Goal: Information Seeking & Learning: Learn about a topic

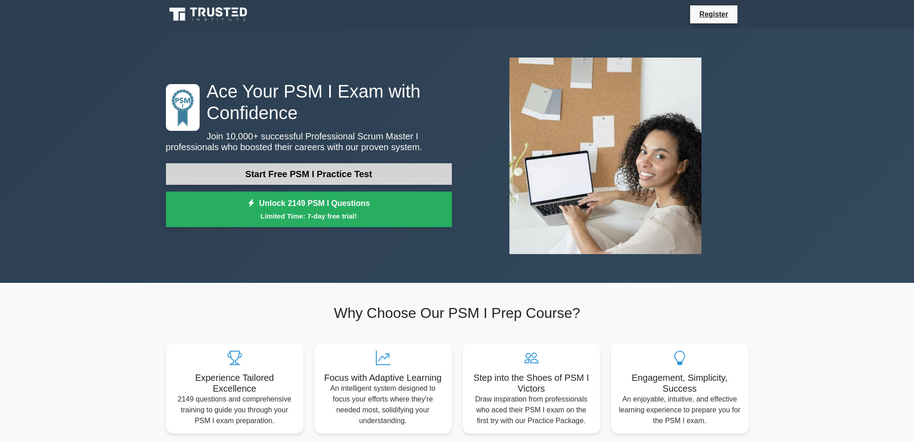
click at [300, 173] on link "Start Free PSM I Practice Test" at bounding box center [309, 174] width 286 height 22
click at [287, 174] on link "Start Free PSM I Practice Test" at bounding box center [309, 174] width 286 height 22
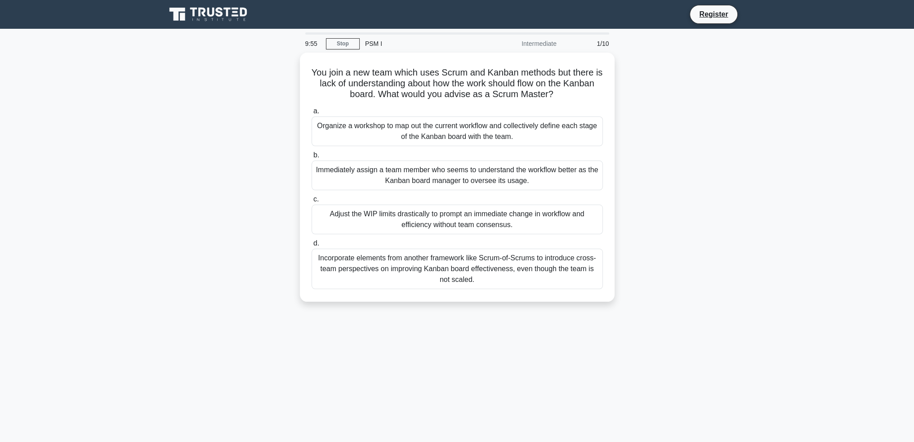
click at [531, 41] on div "Intermediate" at bounding box center [523, 44] width 79 height 18
drag, startPoint x: 516, startPoint y: 134, endPoint x: 345, endPoint y: 126, distance: 172.0
click at [340, 126] on div "Organize a workshop to map out the current workflow and collectively define eac…" at bounding box center [457, 129] width 291 height 30
click at [358, 134] on div "Organize a workshop to map out the current workflow and collectively define eac…" at bounding box center [457, 129] width 291 height 30
click at [312, 112] on input "a. Organize a workshop to map out the current workflow and collectively define …" at bounding box center [312, 109] width 0 height 6
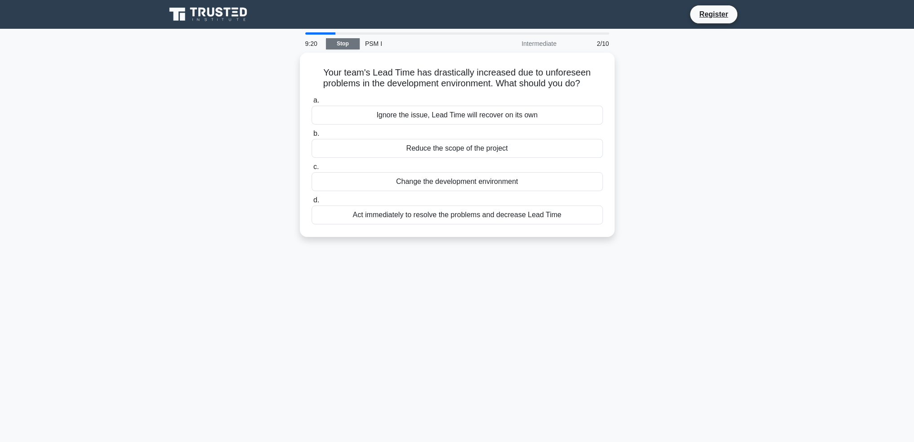
click at [343, 44] on link "Stop" at bounding box center [343, 43] width 34 height 11
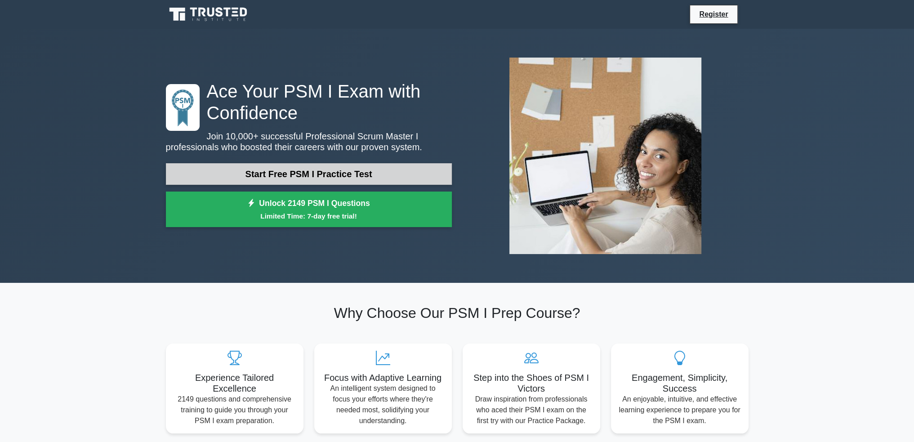
click at [353, 168] on link "Start Free PSM I Practice Test" at bounding box center [309, 174] width 286 height 22
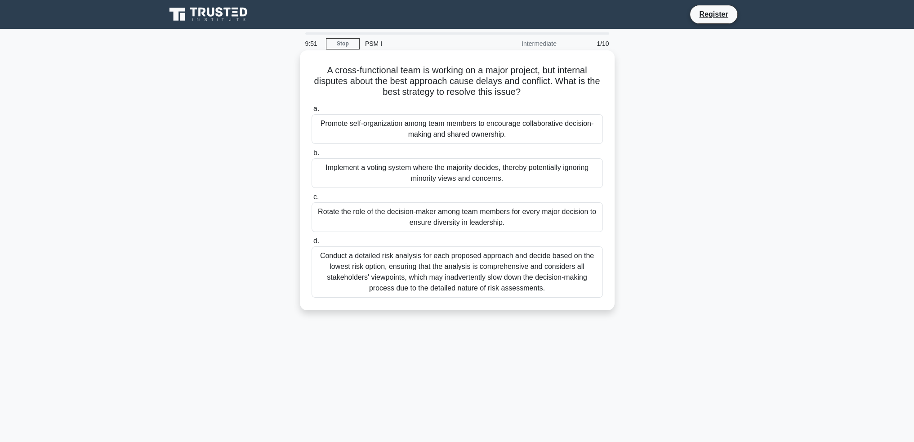
drag, startPoint x: 528, startPoint y: 94, endPoint x: 423, endPoint y: 69, distance: 107.7
click at [423, 69] on h5 "A cross-functional team is working on a major project, but internal disputes ab…" at bounding box center [457, 81] width 293 height 33
click at [475, 72] on h5 "A cross-functional team is working on a major project, but internal disputes ab…" at bounding box center [457, 81] width 293 height 33
click at [540, 81] on h5 "A cross-functional team is working on a major project, but internal disputes ab…" at bounding box center [457, 81] width 293 height 33
click at [545, 100] on div "A cross-functional team is working on a major project, but internal disputes ab…" at bounding box center [458, 180] width 308 height 253
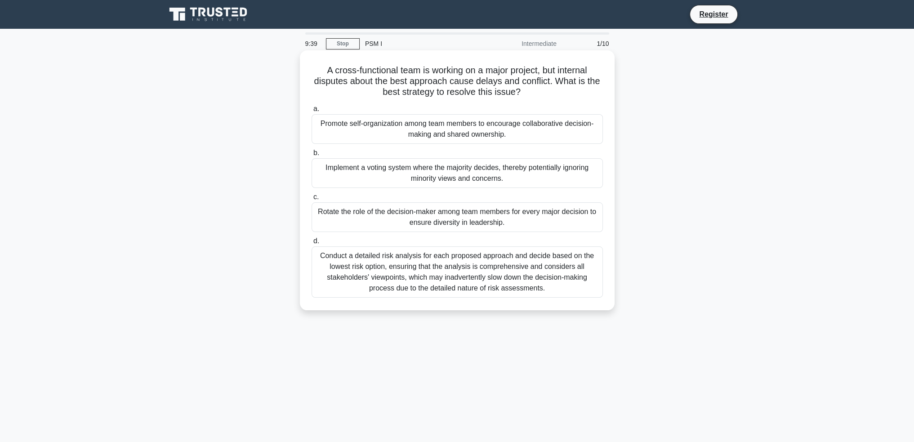
drag, startPoint x: 533, startPoint y: 138, endPoint x: 387, endPoint y: 133, distance: 145.8
click at [387, 133] on div "Promote self-organization among team members to encourage collaborative decisio…" at bounding box center [457, 129] width 291 height 30
click at [383, 136] on div "Promote self-organization among team members to encourage collaborative decisio…" at bounding box center [457, 129] width 291 height 30
click at [312, 112] on input "a. Promote self-organization among team members to encourage collaborative deci…" at bounding box center [312, 109] width 0 height 6
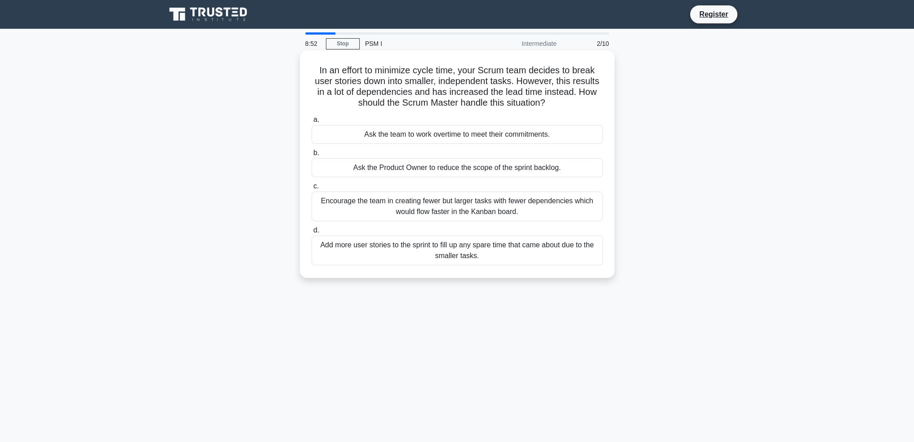
click at [486, 207] on div "Encourage the team in creating fewer but larger tasks with fewer dependencies w…" at bounding box center [457, 207] width 291 height 30
click at [312, 189] on input "c. Encourage the team in creating fewer but larger tasks with fewer dependencie…" at bounding box center [312, 187] width 0 height 6
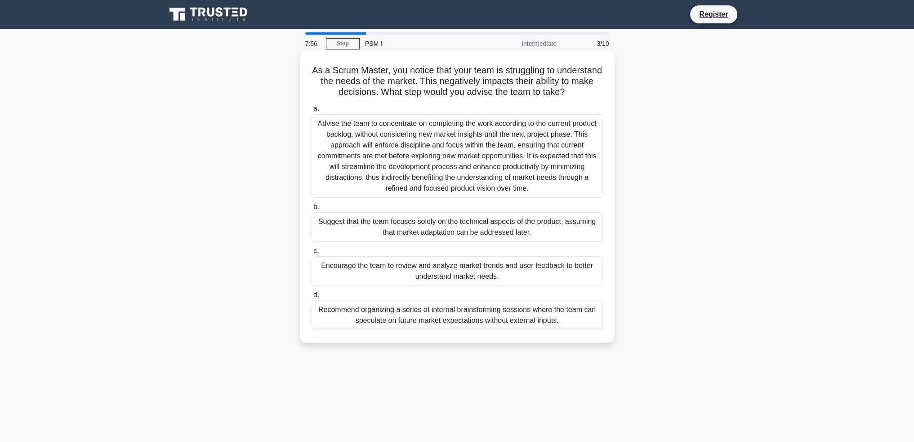
drag, startPoint x: 416, startPoint y: 184, endPoint x: 398, endPoint y: 182, distance: 18.5
click at [404, 183] on div "Advise the team to concentrate on completing the work according to the current …" at bounding box center [457, 156] width 291 height 84
click at [797, 179] on main "7:55 Stop PSM I Intermediate 3/10 As a Scrum Master, you notice that your team …" at bounding box center [457, 257] width 914 height 457
click at [796, 186] on main "7:54 Stop PSM I Intermediate 3/10 As a Scrum Master, you notice that your team …" at bounding box center [457, 257] width 914 height 457
click at [417, 286] on div "Encourage the team to review and analyze market trends and user feedback to bet…" at bounding box center [457, 271] width 291 height 30
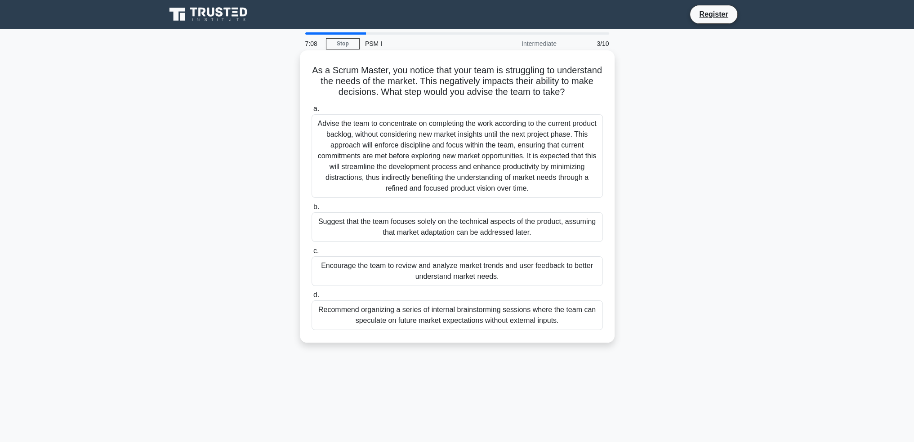
click at [312, 254] on input "c. Encourage the team to review and analyze market trends and user feedback to …" at bounding box center [312, 251] width 0 height 6
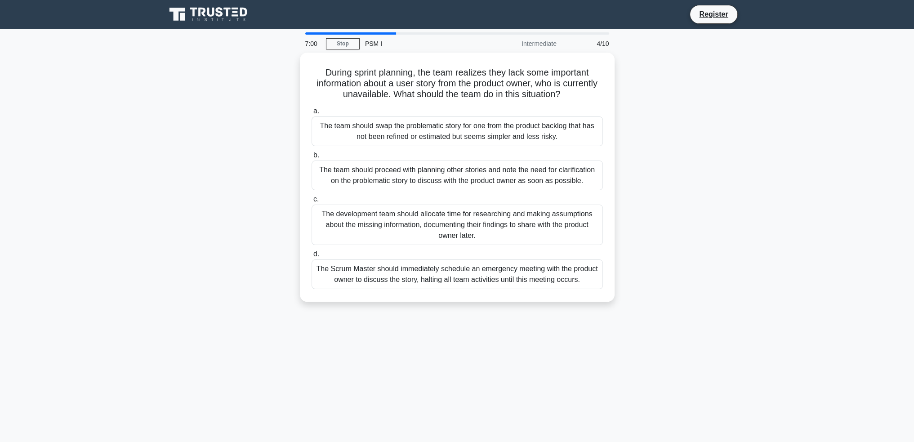
click at [247, 190] on div "During sprint planning, the team realizes they lack some important information …" at bounding box center [458, 183] width 594 height 260
click at [476, 172] on div "The team should proceed with planning other stories and note the need for clari…" at bounding box center [457, 173] width 291 height 30
click at [312, 156] on input "b. The team should proceed with planning other stories and note the need for cl…" at bounding box center [312, 153] width 0 height 6
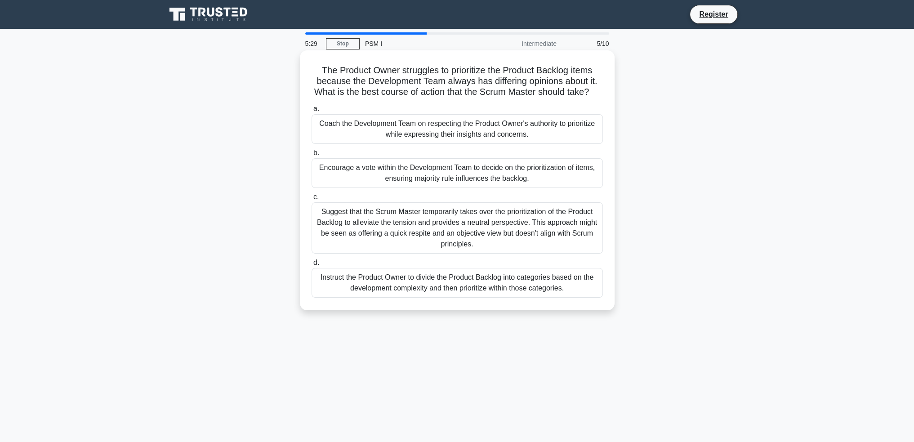
click at [485, 144] on div "Coach the Development Team on respecting the Product Owner's authority to prior…" at bounding box center [457, 129] width 291 height 30
click at [312, 112] on input "a. Coach the Development Team on respecting the Product Owner's authority to pr…" at bounding box center [312, 109] width 0 height 6
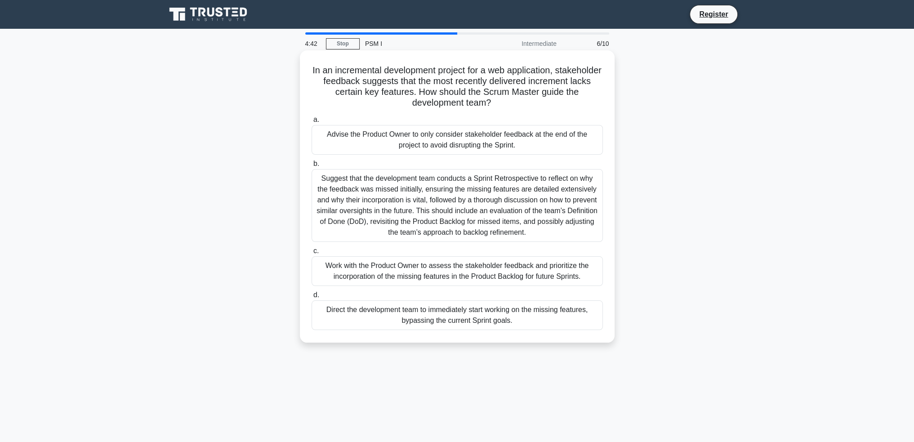
click at [488, 271] on div "Work with the Product Owner to assess the stakeholder feedback and prioritize t…" at bounding box center [457, 271] width 291 height 30
click at [312, 254] on input "c. Work with the Product Owner to assess the stakeholder feedback and prioritiz…" at bounding box center [312, 251] width 0 height 6
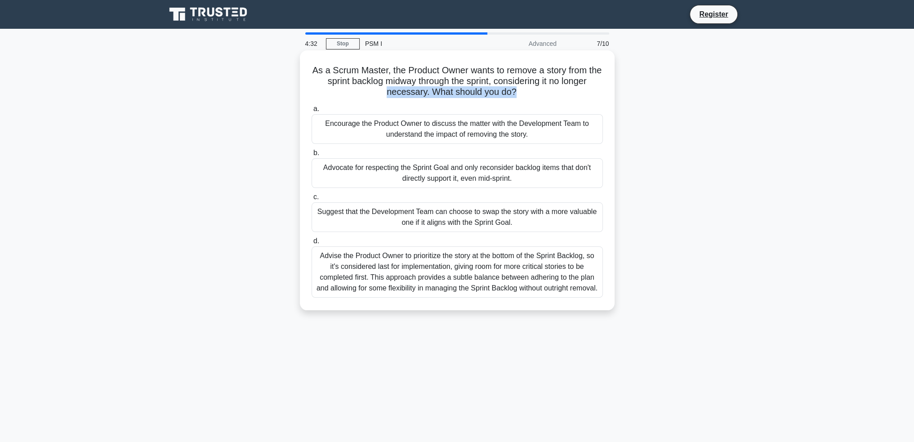
drag, startPoint x: 515, startPoint y: 92, endPoint x: 322, endPoint y: 88, distance: 193.5
click at [322, 88] on h5 "As a Scrum Master, the Product Owner wants to remove a story from the sprint ba…" at bounding box center [457, 81] width 293 height 33
click at [673, 90] on div "As a Scrum Master, the Product Owner wants to remove a story from the sprint ba…" at bounding box center [458, 188] width 594 height 271
click at [543, 132] on div "Encourage the Product Owner to discuss the matter with the Development Team to …" at bounding box center [457, 129] width 291 height 30
click at [312, 112] on input "a. Encourage the Product Owner to discuss the matter with the Development Team …" at bounding box center [312, 109] width 0 height 6
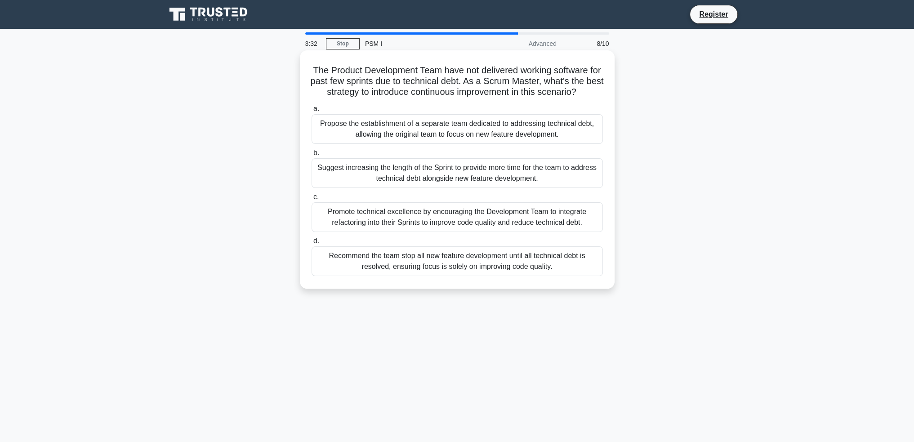
drag, startPoint x: 489, startPoint y: 104, endPoint x: 345, endPoint y: 81, distance: 145.8
click at [304, 73] on div "The Product Development Team have not delivered working software for past few s…" at bounding box center [458, 169] width 308 height 231
click at [385, 82] on h5 "The Product Development Team have not delivered working software for past few s…" at bounding box center [457, 81] width 293 height 33
click at [420, 80] on h5 "The Product Development Team have not delivered working software for past few s…" at bounding box center [457, 81] width 293 height 33
click at [395, 228] on div "Promote technical excellence by encouraging the Development Team to integrate r…" at bounding box center [457, 217] width 291 height 30
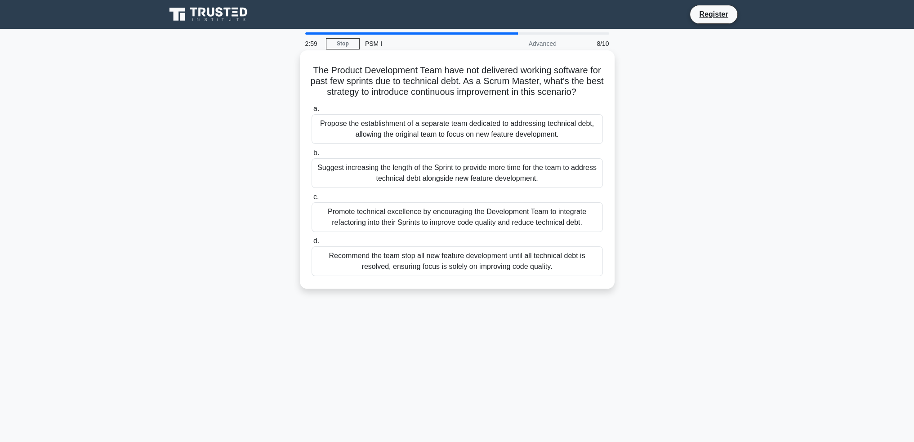
click at [312, 200] on input "c. Promote technical excellence by encouraging the Development Team to integrat…" at bounding box center [312, 197] width 0 height 6
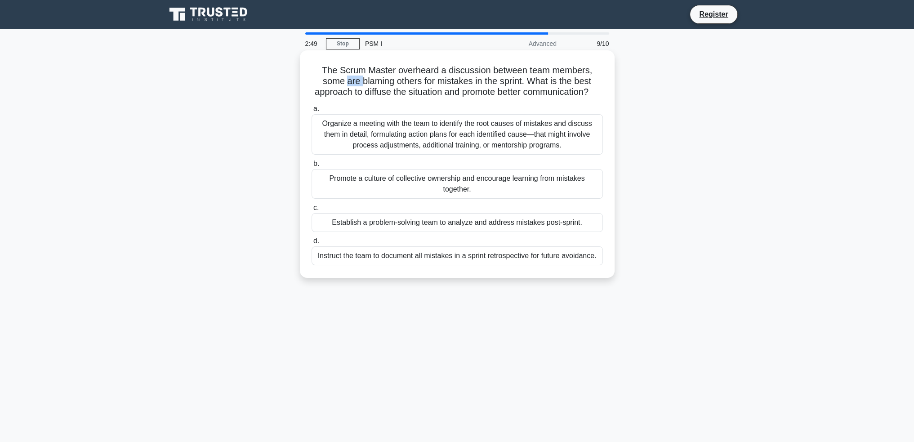
drag, startPoint x: 344, startPoint y: 81, endPoint x: 359, endPoint y: 82, distance: 15.8
click at [359, 82] on h5 "The Scrum Master overheard a discussion between team members, some are blaming …" at bounding box center [457, 81] width 293 height 33
click at [333, 70] on h5 "The Scrum Master overheard a discussion between team members, some are blaming …" at bounding box center [457, 81] width 293 height 33
click at [466, 198] on div "Promote a culture of collective ownership and encourage learning from mistakes …" at bounding box center [457, 184] width 291 height 30
click at [312, 167] on input "b. Promote a culture of collective ownership and encourage learning from mistak…" at bounding box center [312, 164] width 0 height 6
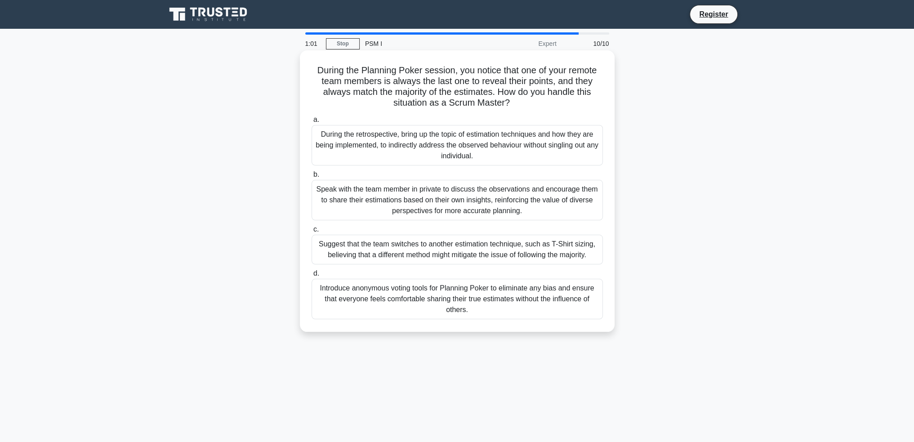
click at [523, 203] on div "Speak with the team member in private to discuss the observations and encourage…" at bounding box center [457, 200] width 291 height 40
click at [312, 178] on input "b. Speak with the team member in private to discuss the observations and encour…" at bounding box center [312, 175] width 0 height 6
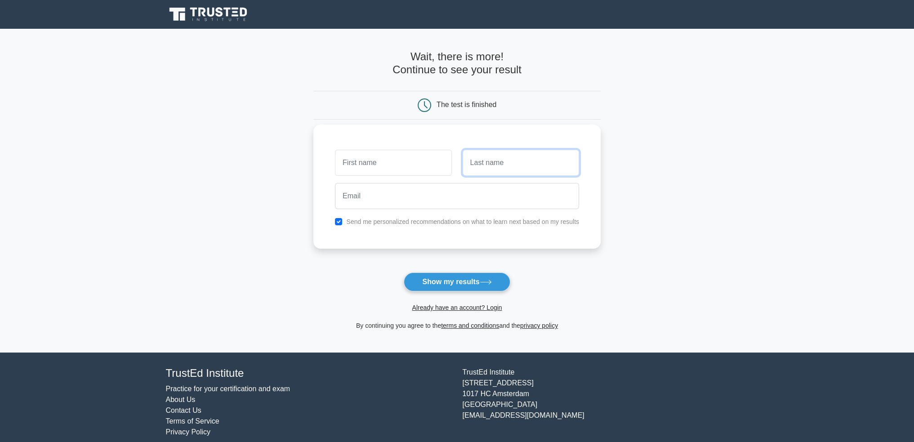
click at [497, 162] on input "text" at bounding box center [521, 163] width 116 height 26
click at [385, 172] on input "text" at bounding box center [393, 163] width 116 height 26
click at [466, 280] on button "Show my results" at bounding box center [457, 282] width 106 height 19
click at [369, 166] on input "text" at bounding box center [393, 163] width 116 height 26
type input "bart"
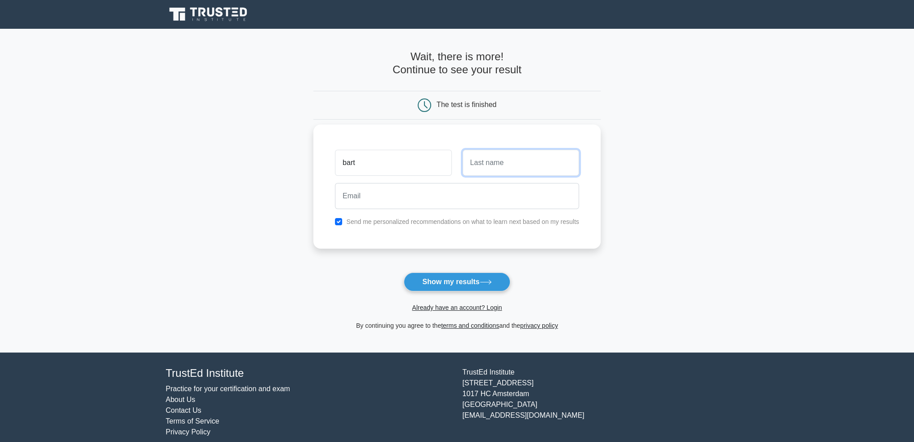
click at [517, 167] on input "text" at bounding box center [521, 163] width 116 height 26
type input "Gelderblom"
type input "bart.gelderblom@beyonder.eu"
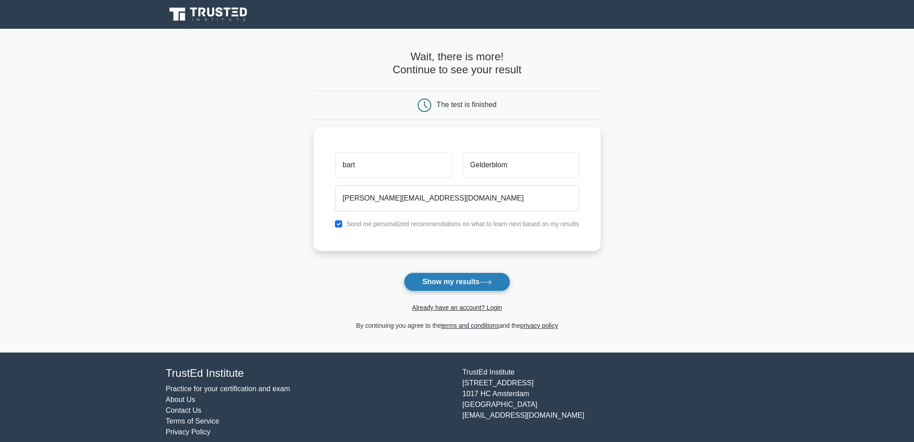
click at [473, 281] on button "Show my results" at bounding box center [457, 282] width 106 height 19
